Goal: Information Seeking & Learning: Learn about a topic

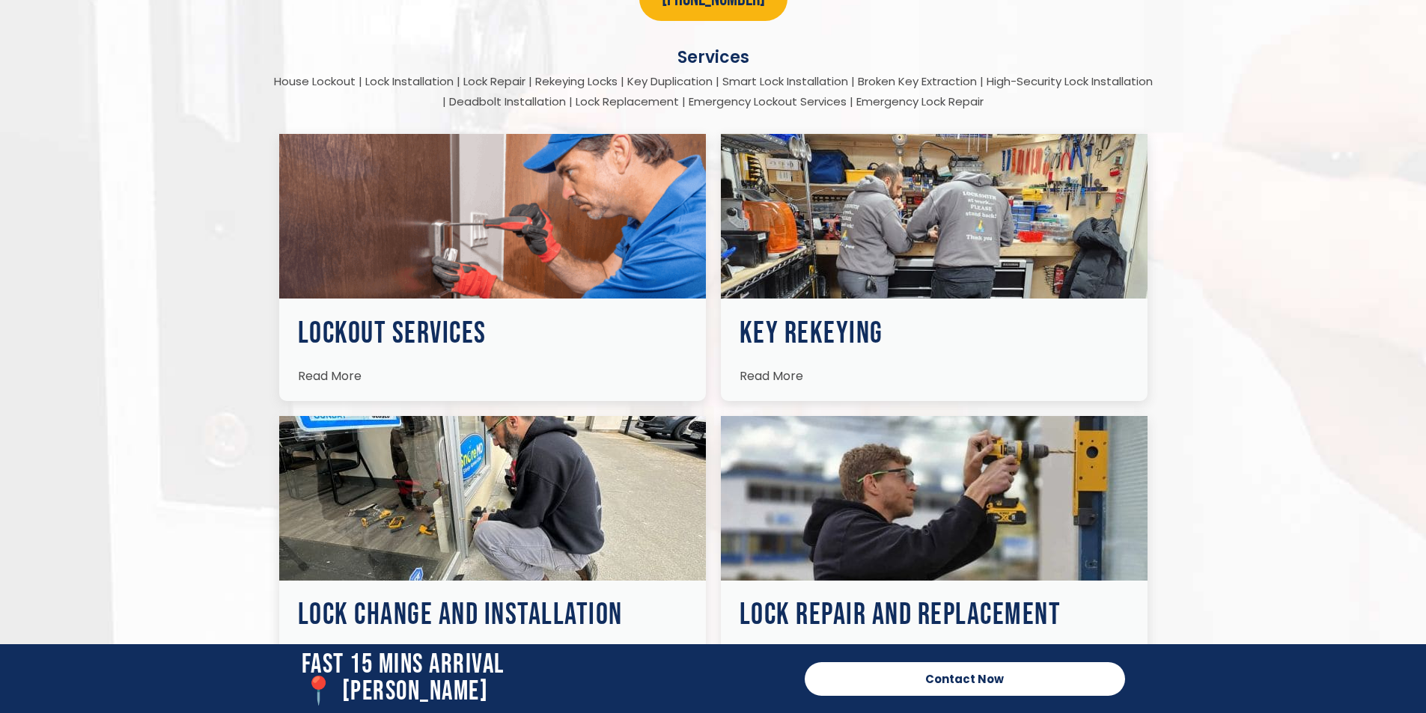
scroll to position [2096, 0]
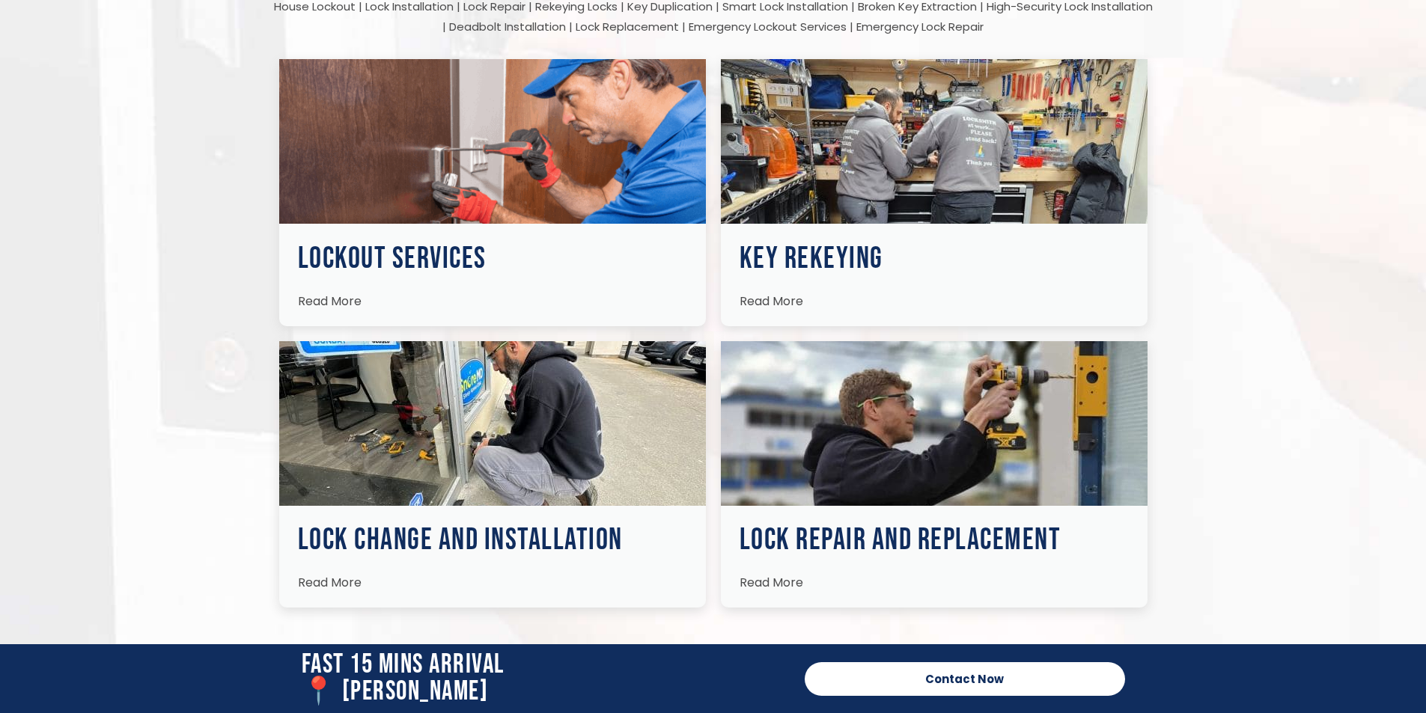
click at [332, 584] on span "Read More" at bounding box center [330, 582] width 64 height 17
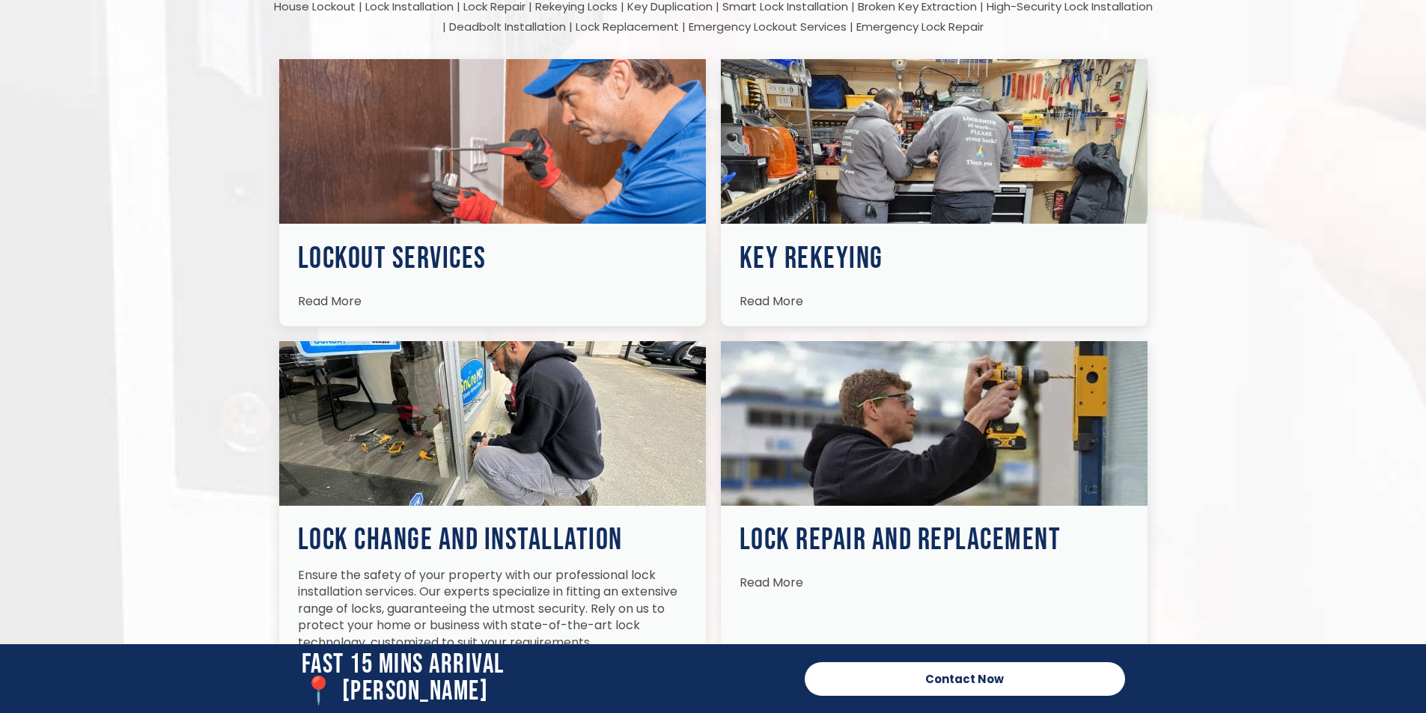
scroll to position [2396, 0]
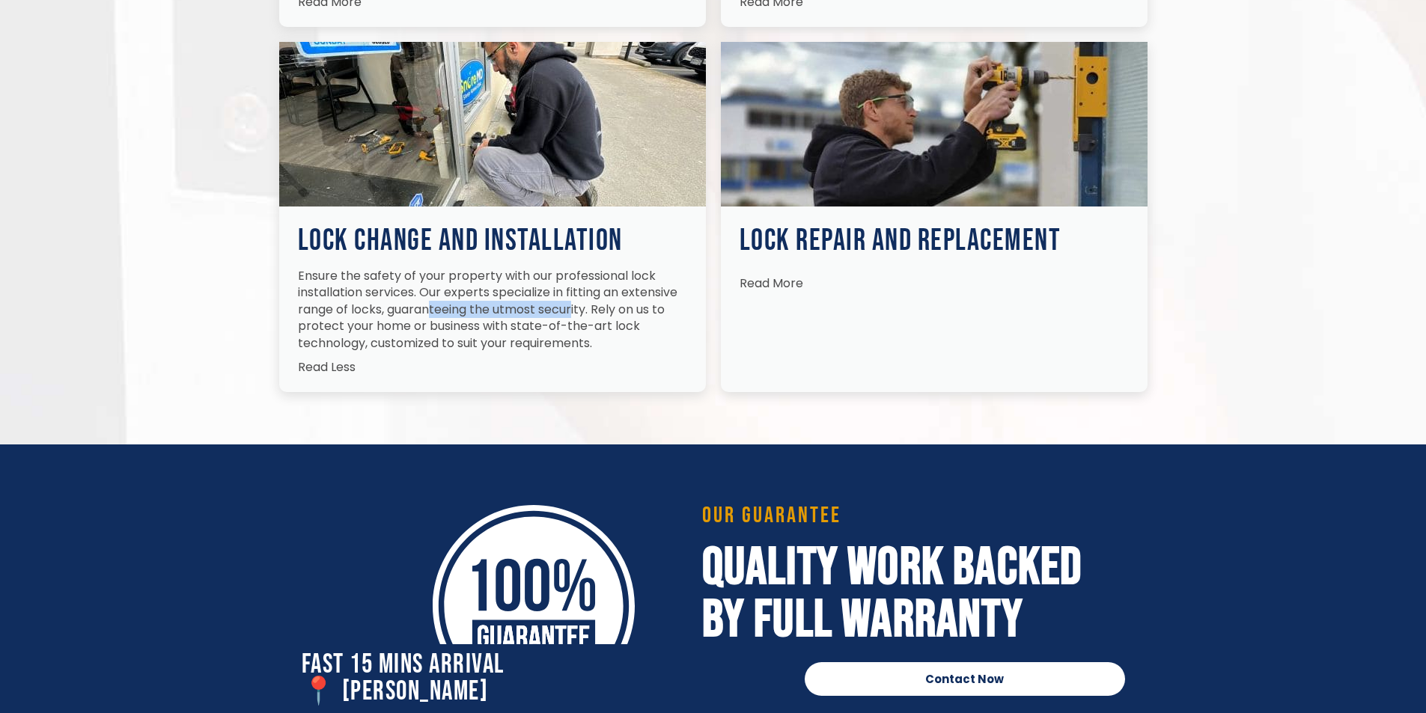
drag, startPoint x: 430, startPoint y: 308, endPoint x: 499, endPoint y: 345, distance: 78.4
click at [573, 308] on p "Ensure the safety of your property with our professional lock installation serv…" at bounding box center [492, 310] width 389 height 84
drag, startPoint x: 499, startPoint y: 346, endPoint x: 444, endPoint y: 366, distance: 58.3
click at [497, 347] on p "Ensure the safety of your property with our professional lock installation serv…" at bounding box center [492, 310] width 389 height 84
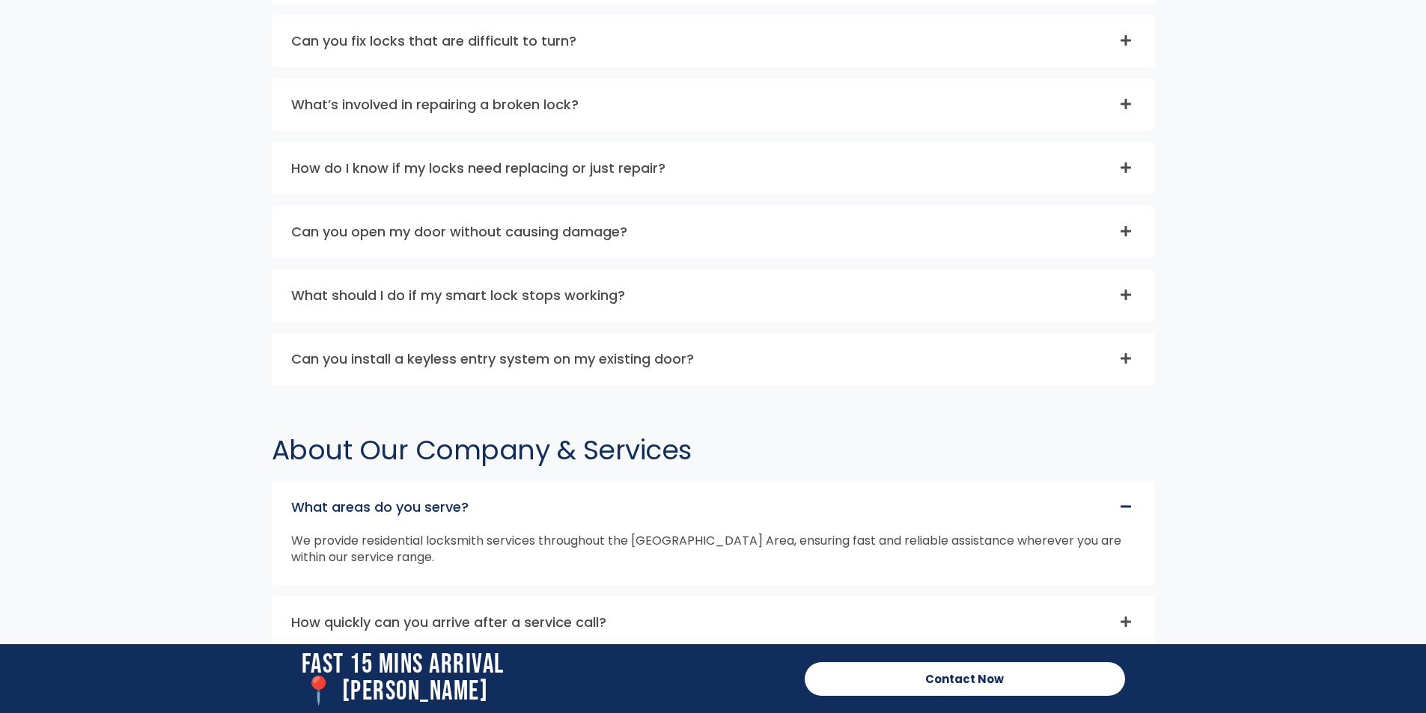
scroll to position [4342, 0]
click at [692, 364] on link "Can you install a keyless entry system on my existing door?" at bounding box center [492, 358] width 403 height 19
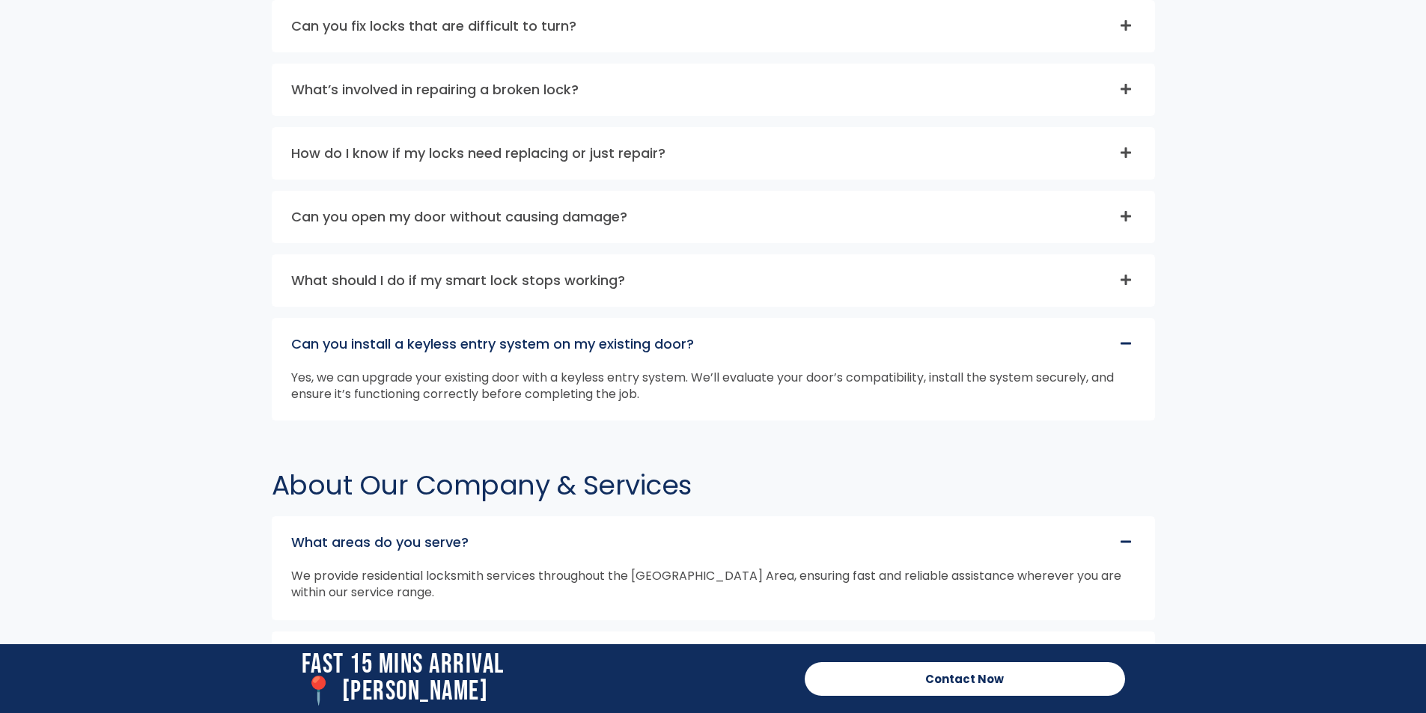
scroll to position [4274, 0]
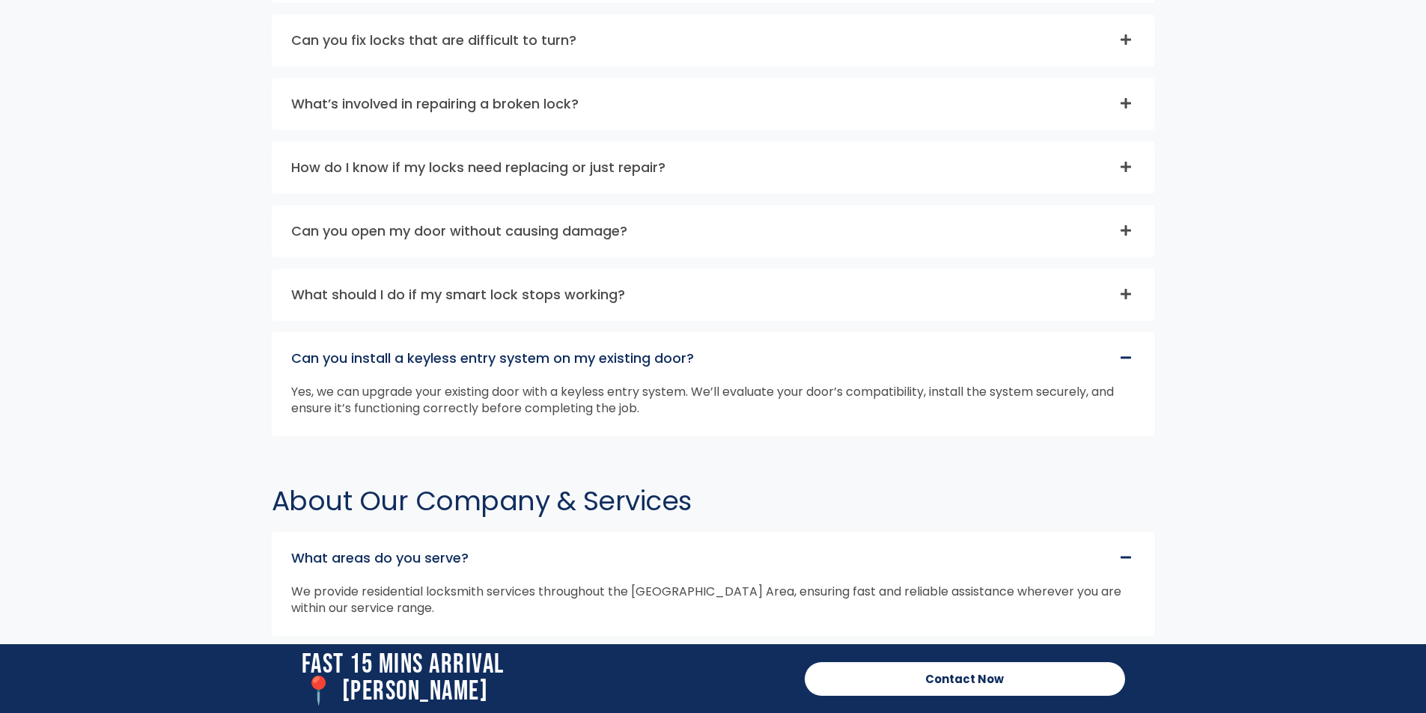
click at [692, 364] on link "Can you install a keyless entry system on my existing door?" at bounding box center [492, 358] width 403 height 19
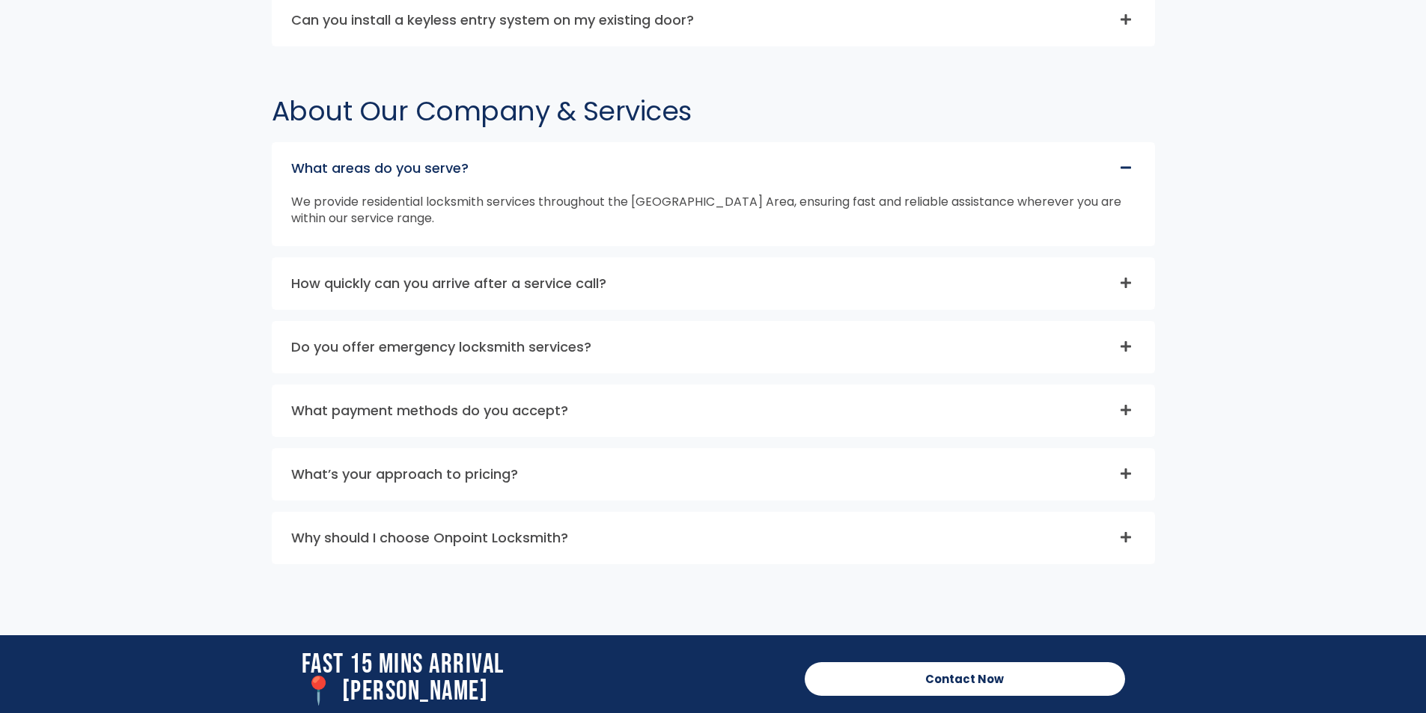
scroll to position [4648, 0]
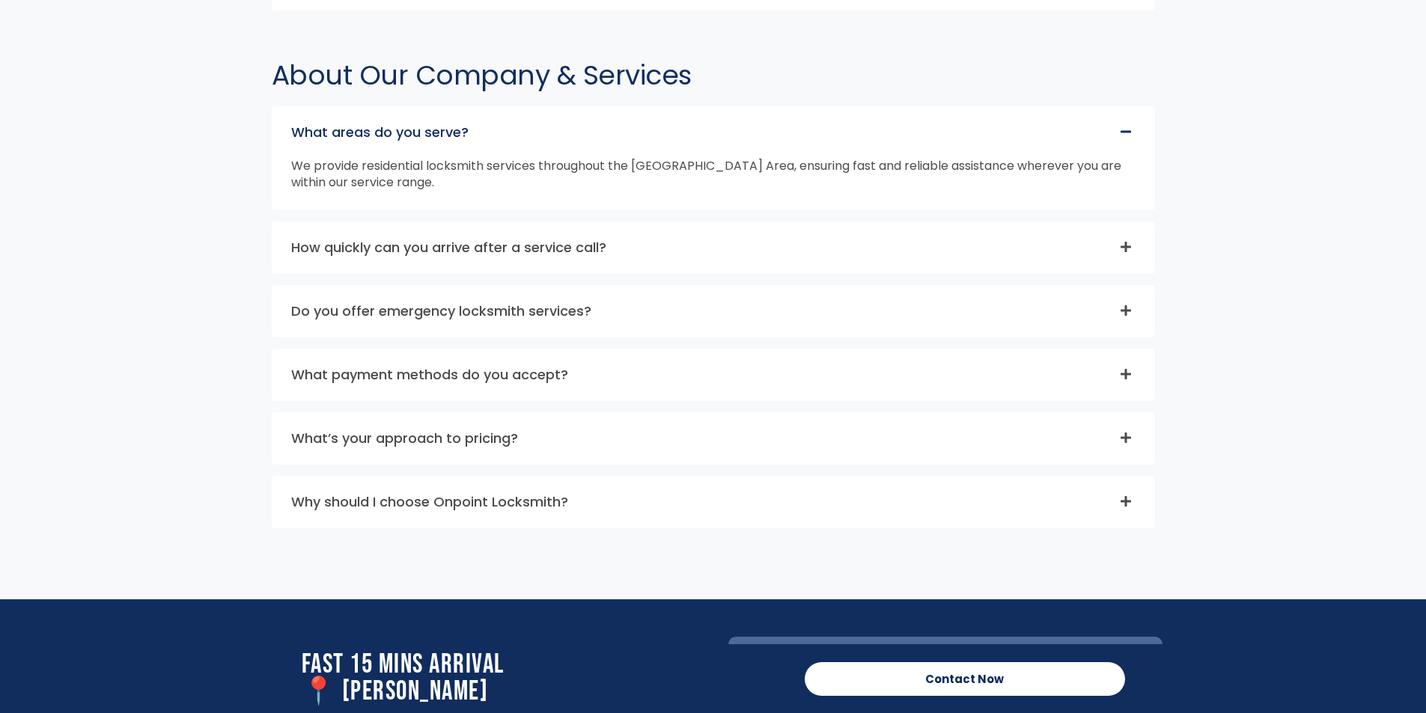
click at [654, 454] on div "What’s your approach to pricing?" at bounding box center [713, 438] width 882 height 51
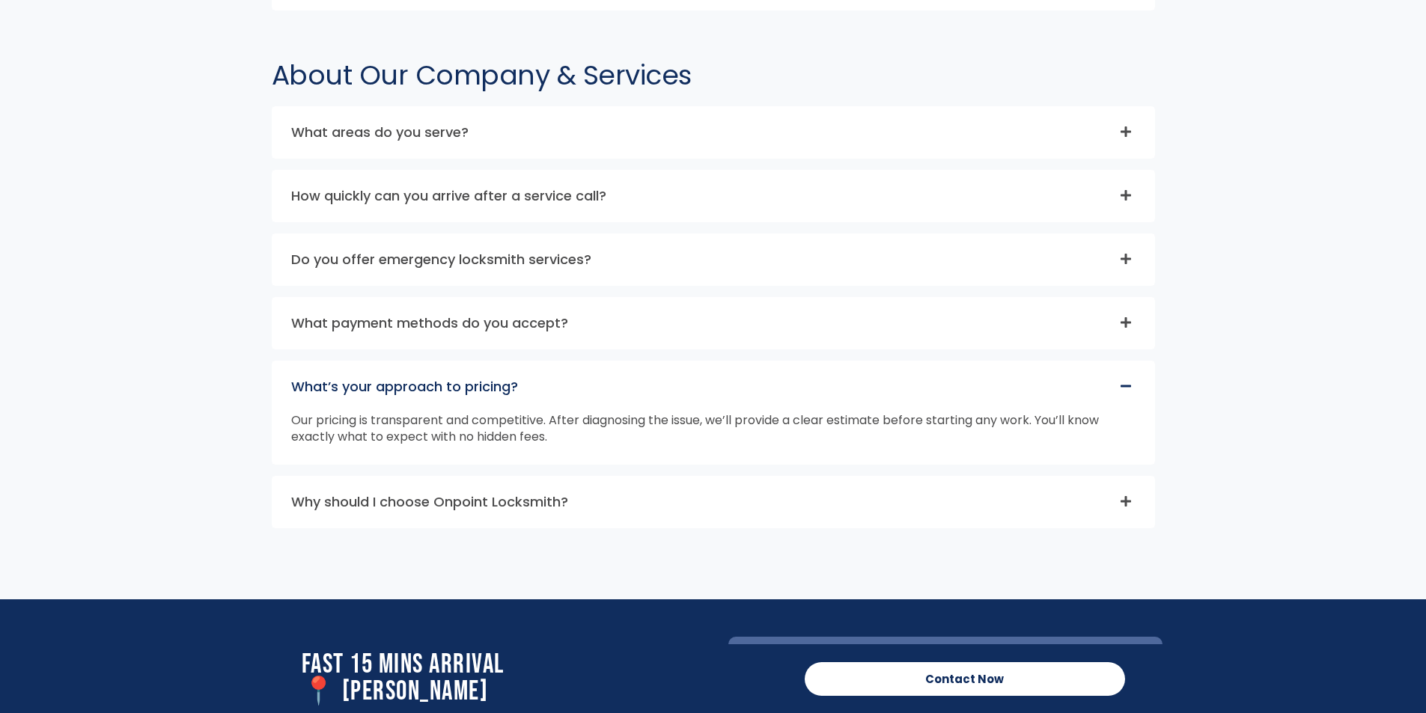
click at [665, 391] on div "What’s your approach to pricing?" at bounding box center [713, 387] width 882 height 51
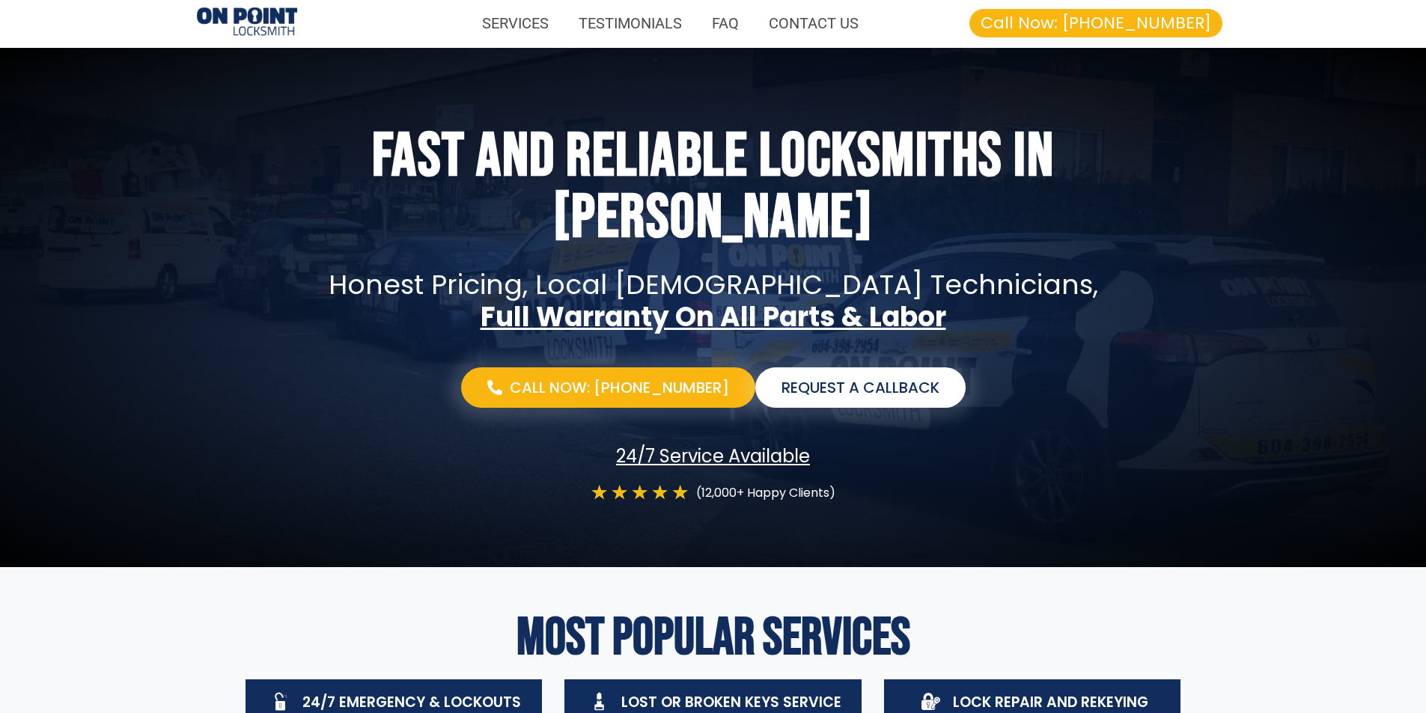
scroll to position [0, 0]
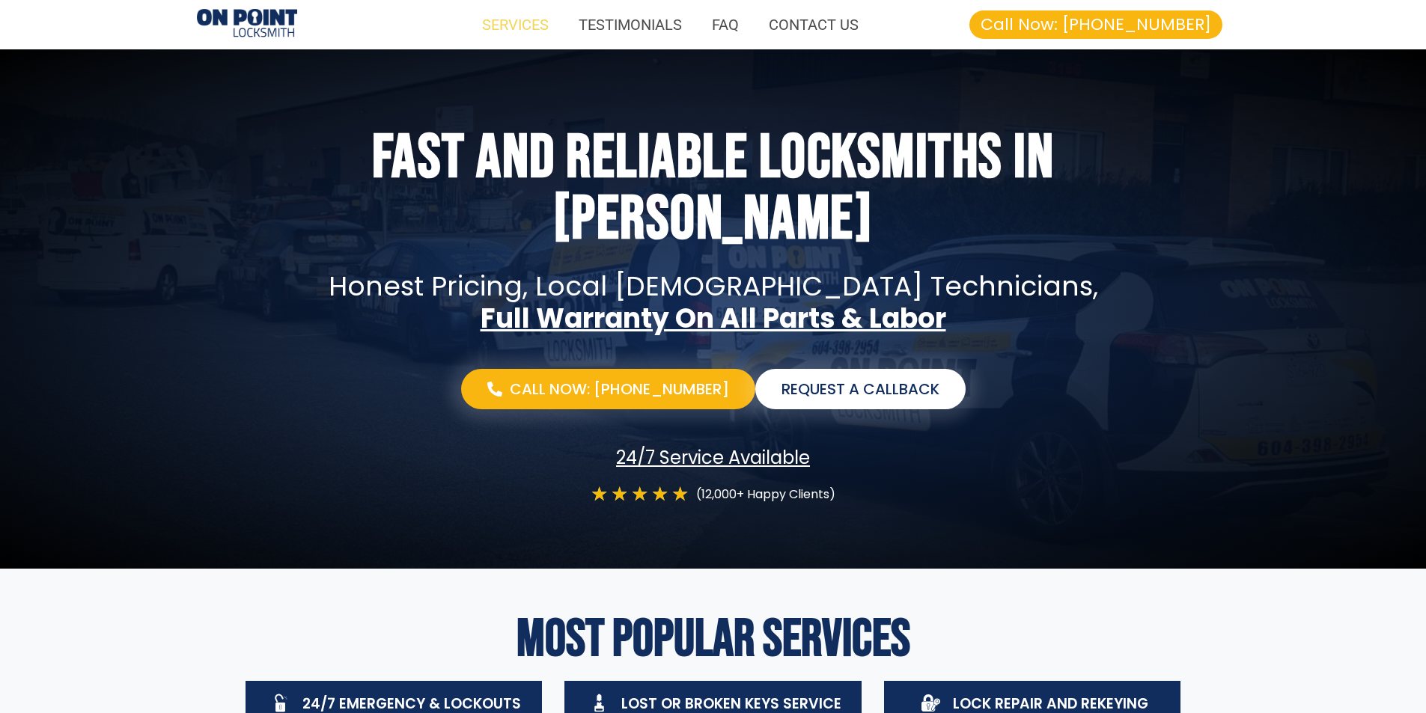
click at [540, 28] on link "SERVICES" at bounding box center [515, 24] width 97 height 34
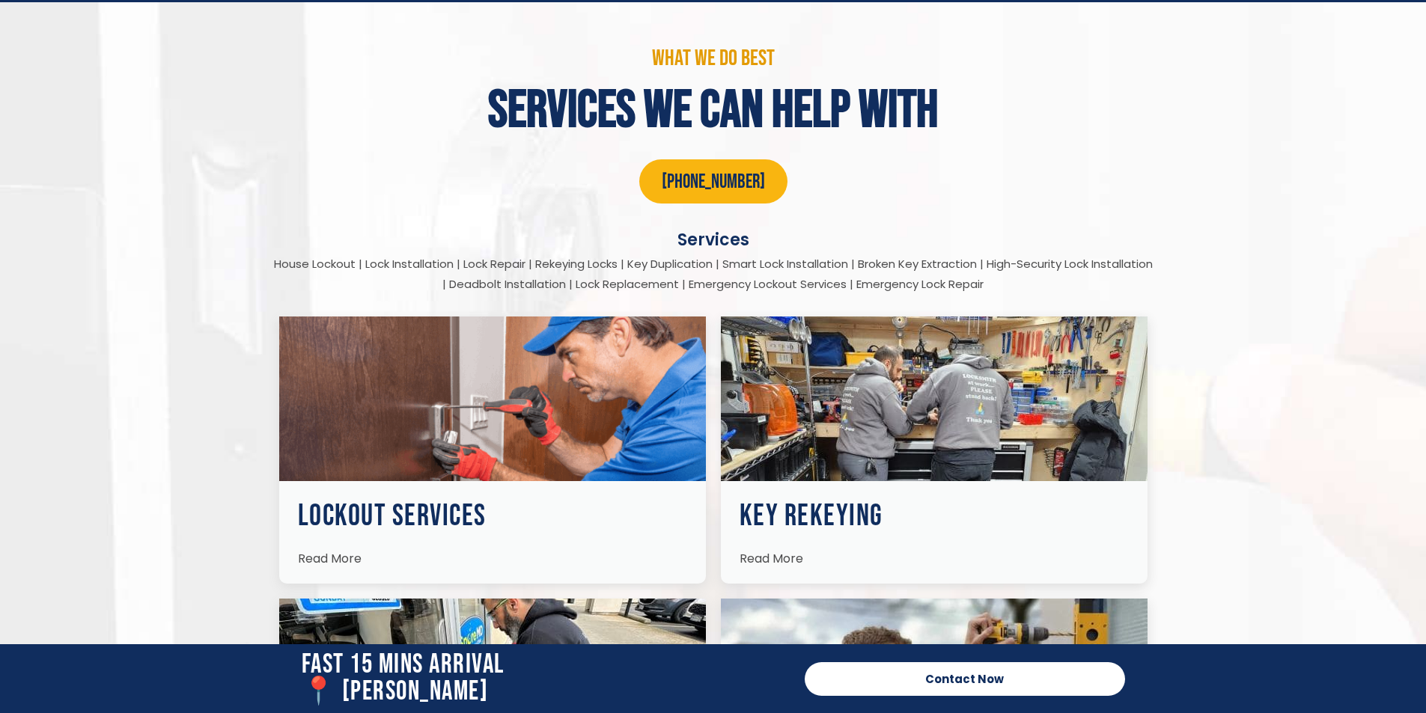
scroll to position [1841, 0]
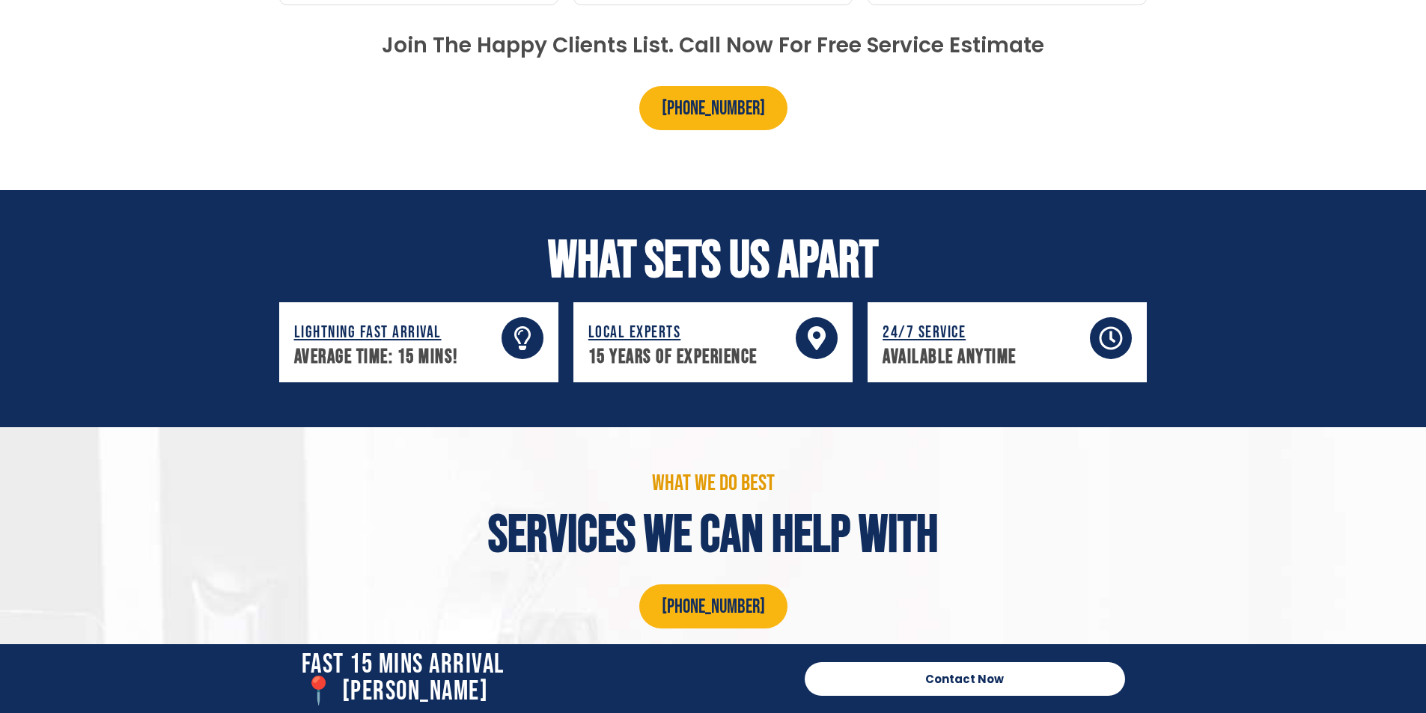
scroll to position [424, 0]
